Goal: Information Seeking & Learning: Learn about a topic

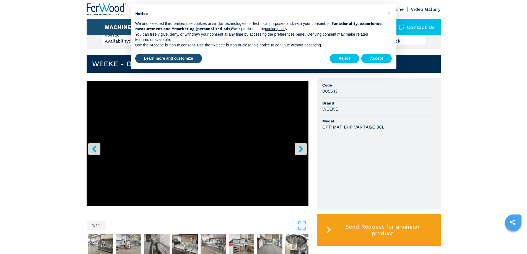
scroll to position [138, 0]
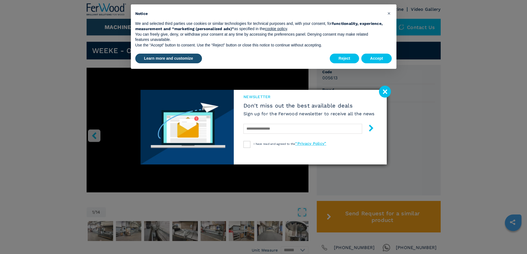
click at [386, 93] on image at bounding box center [385, 92] width 12 height 12
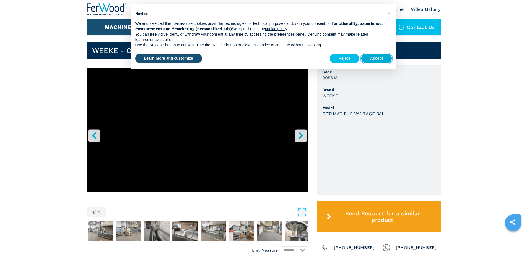
click at [380, 59] on button "Accept" at bounding box center [376, 59] width 31 height 10
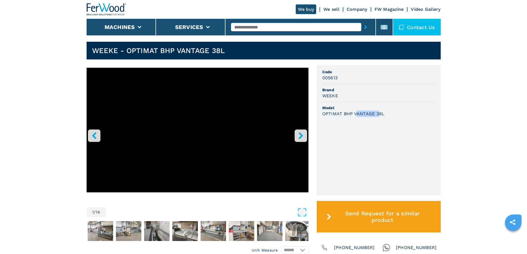
drag, startPoint x: 357, startPoint y: 114, endPoint x: 373, endPoint y: 116, distance: 16.9
click at [376, 115] on h3 "OPTIMAT BHP VANTAGE 38L" at bounding box center [353, 114] width 62 height 6
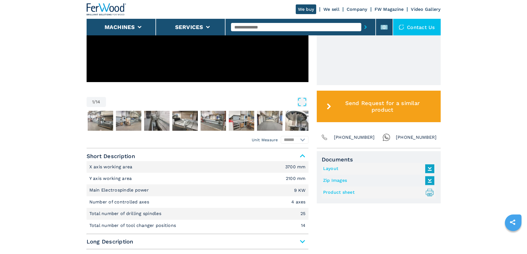
scroll to position [276, 0]
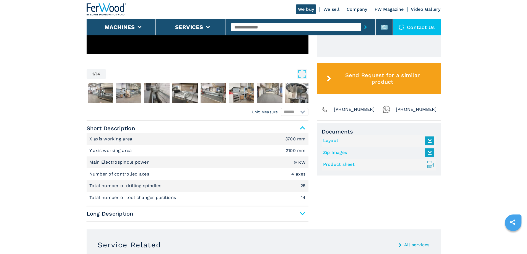
click at [266, 210] on span "Long Description" at bounding box center [198, 214] width 222 height 10
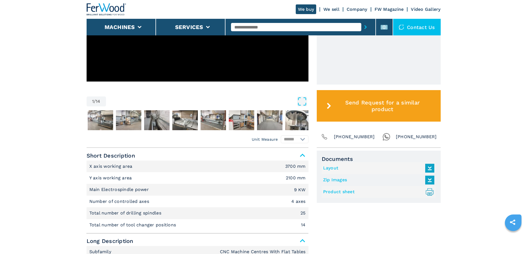
scroll to position [249, 0]
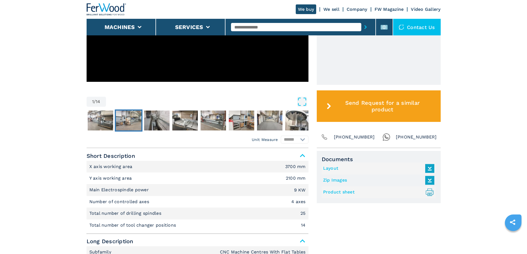
click at [119, 119] on img "Go to Slide 3" at bounding box center [128, 121] width 25 height 20
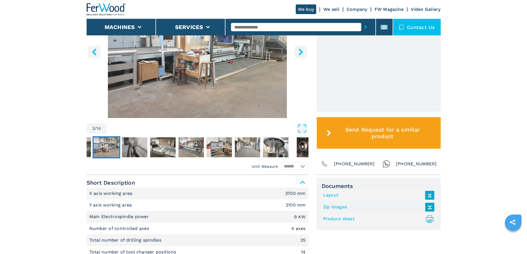
scroll to position [166, 0]
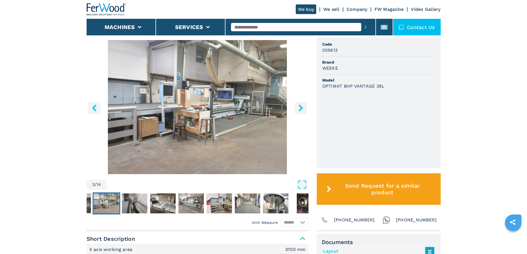
click at [297, 109] on icon "right-button" at bounding box center [300, 107] width 7 height 7
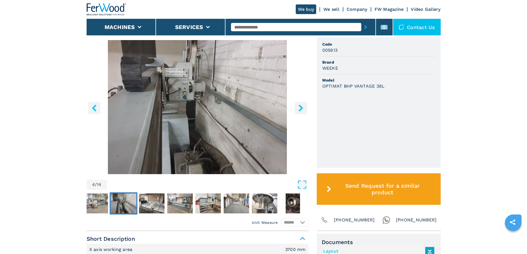
click at [297, 109] on icon "right-button" at bounding box center [300, 107] width 7 height 7
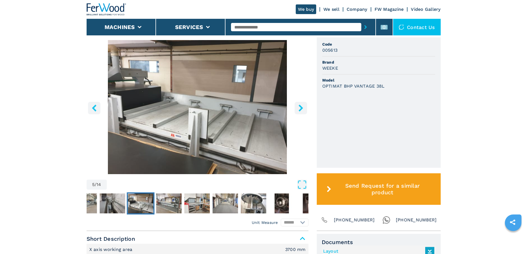
click at [297, 109] on icon "right-button" at bounding box center [300, 107] width 7 height 7
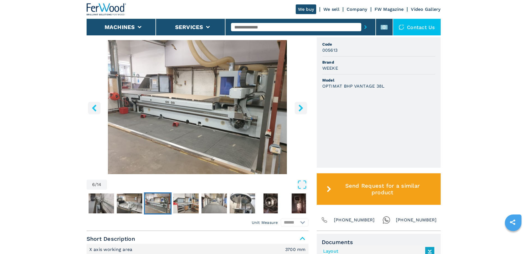
click at [297, 109] on icon "right-button" at bounding box center [300, 107] width 7 height 7
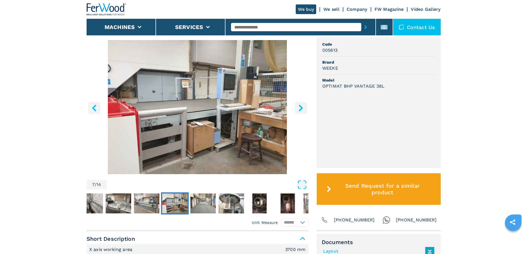
click at [297, 109] on icon "right-button" at bounding box center [300, 107] width 7 height 7
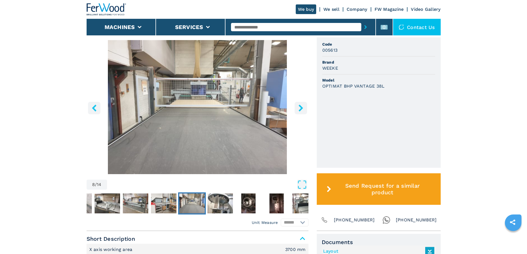
click at [297, 109] on icon "right-button" at bounding box center [300, 107] width 7 height 7
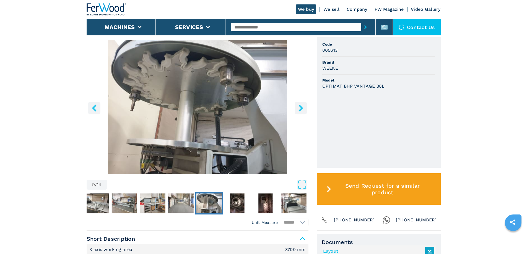
click at [297, 109] on icon "right-button" at bounding box center [300, 107] width 7 height 7
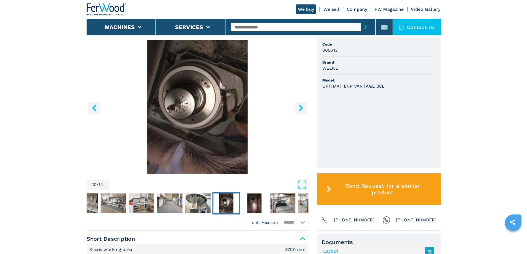
click at [297, 109] on icon "right-button" at bounding box center [300, 107] width 7 height 7
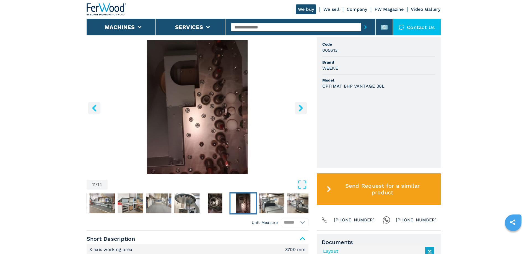
click at [297, 109] on icon "right-button" at bounding box center [300, 107] width 7 height 7
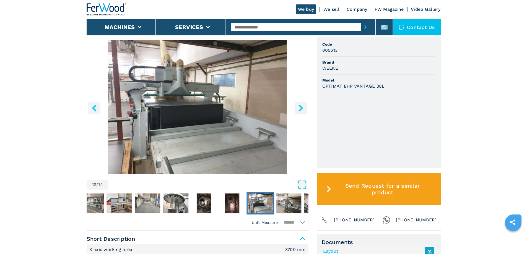
click at [297, 109] on icon "right-button" at bounding box center [300, 107] width 7 height 7
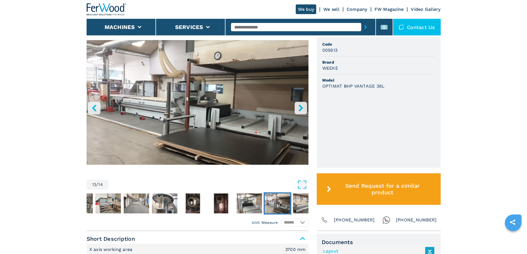
click at [297, 109] on icon "right-button" at bounding box center [300, 107] width 7 height 7
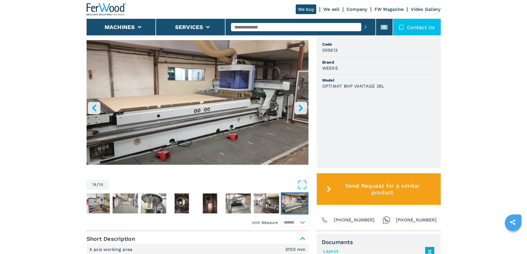
click at [297, 109] on icon "right-button" at bounding box center [300, 107] width 7 height 7
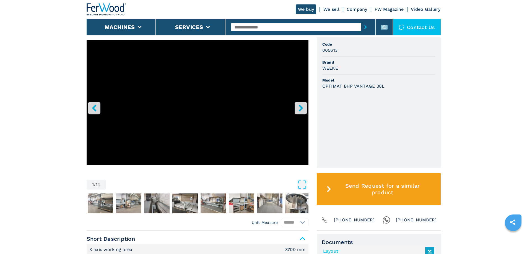
click at [297, 109] on icon "right-button" at bounding box center [300, 107] width 7 height 7
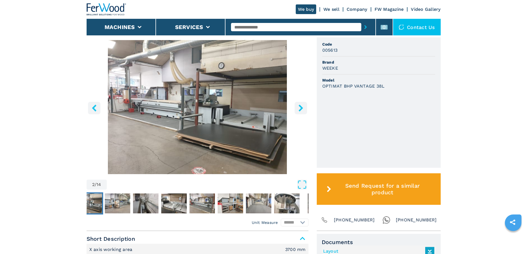
click at [297, 109] on icon "right-button" at bounding box center [300, 107] width 7 height 7
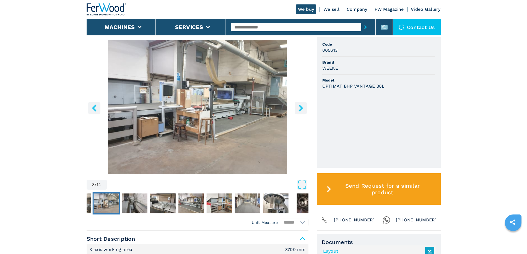
click at [297, 109] on icon "right-button" at bounding box center [300, 107] width 7 height 7
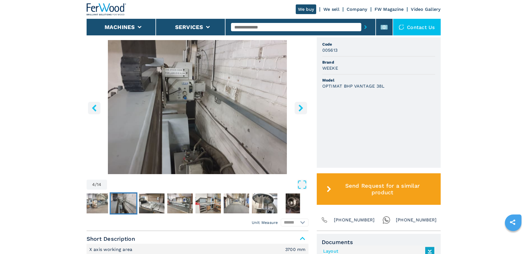
click at [297, 109] on icon "right-button" at bounding box center [300, 107] width 7 height 7
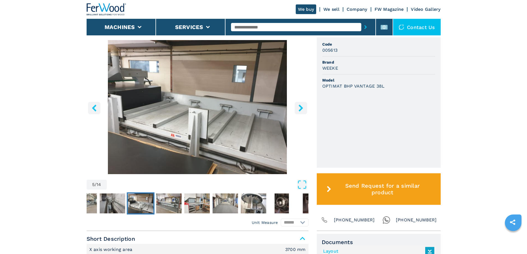
click at [297, 109] on icon "right-button" at bounding box center [300, 107] width 7 height 7
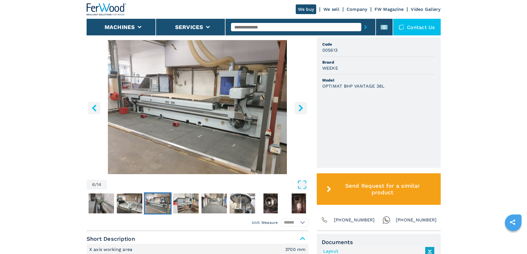
click at [297, 109] on icon "right-button" at bounding box center [300, 107] width 7 height 7
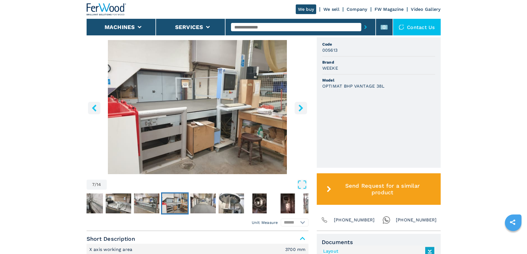
click at [297, 109] on icon "right-button" at bounding box center [300, 107] width 7 height 7
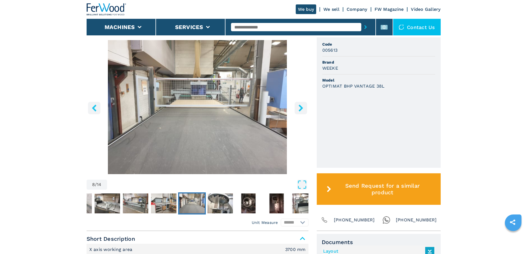
drag, startPoint x: 496, startPoint y: 117, endPoint x: 458, endPoint y: 101, distance: 42.0
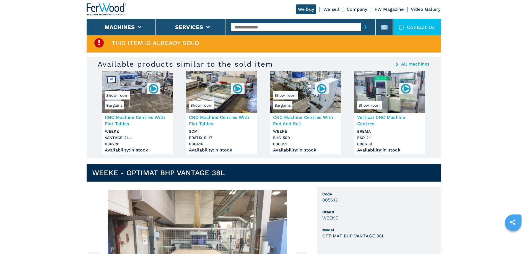
scroll to position [0, 0]
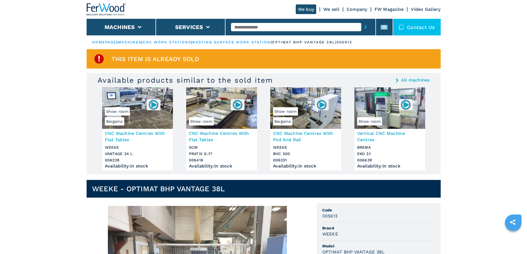
click at [175, 58] on span "This item is already sold" at bounding box center [155, 59] width 88 height 6
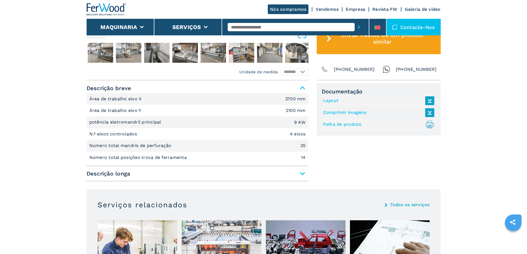
scroll to position [332, 0]
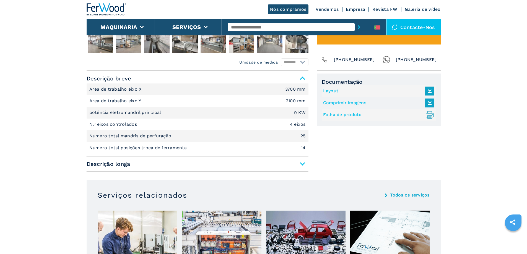
click at [298, 167] on span "Descrição longa" at bounding box center [198, 164] width 222 height 10
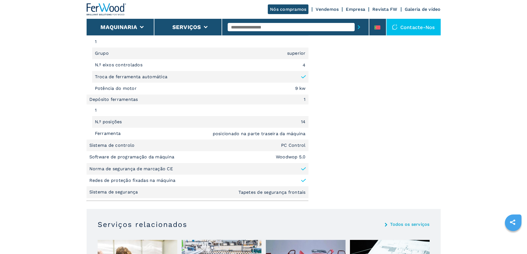
scroll to position [774, 0]
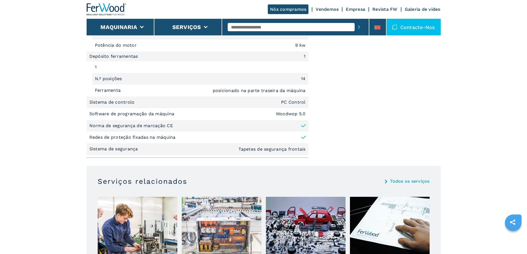
click at [278, 150] on em "Tapetes de segurança frontais" at bounding box center [271, 149] width 67 height 4
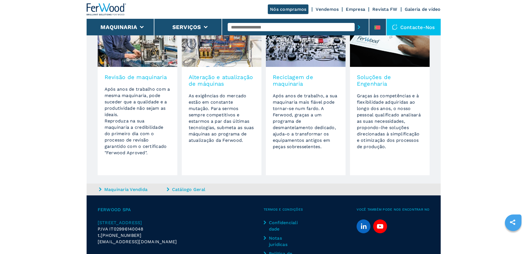
scroll to position [1011, 0]
